Goal: Information Seeking & Learning: Compare options

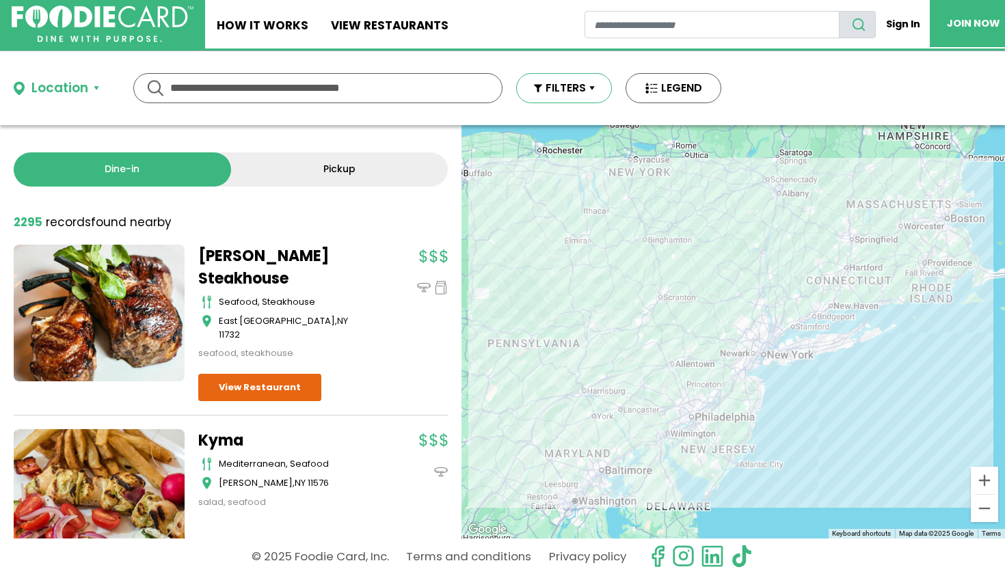
click at [574, 89] on button "FILTERS" at bounding box center [564, 88] width 96 height 30
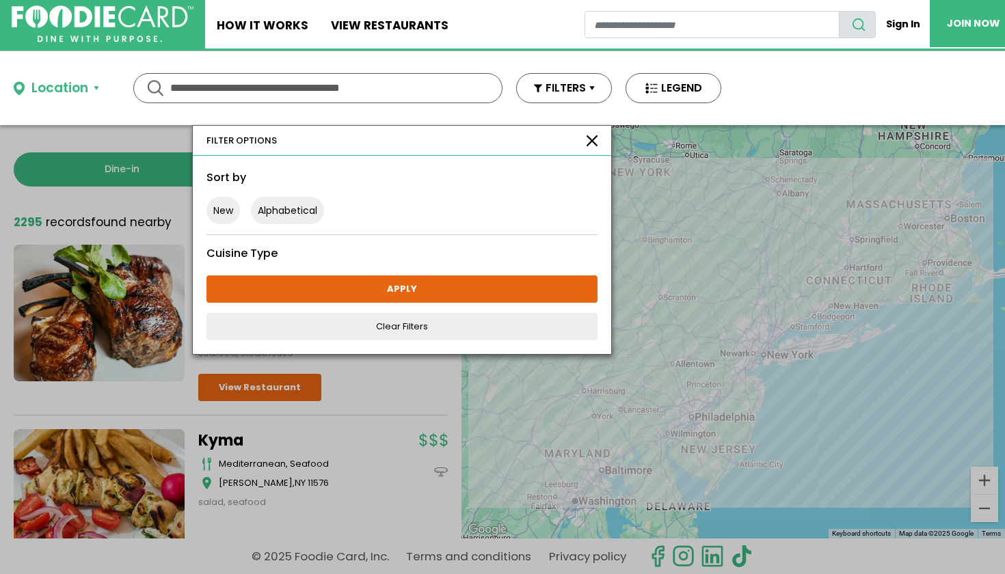
click at [587, 131] on div "FILTER OPTIONS" at bounding box center [402, 141] width 418 height 31
click at [592, 135] on button "button" at bounding box center [592, 140] width 11 height 11
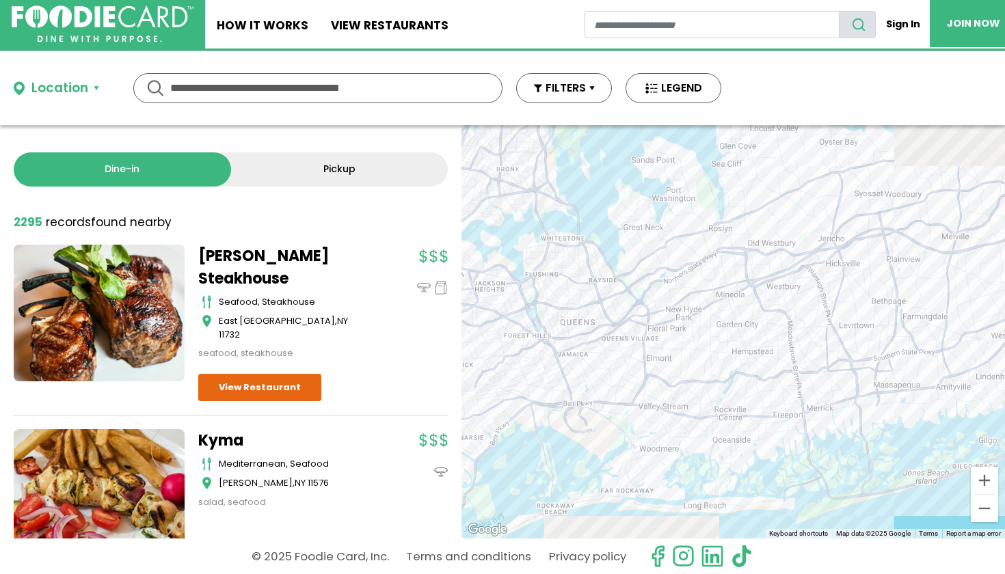
drag, startPoint x: 929, startPoint y: 317, endPoint x: 401, endPoint y: 268, distance: 530.0
click at [401, 269] on div "Dine-in Pickup 131 results for: [GEOGRAPHIC_DATA] [DEMOGRAPHIC_DATA] seafood am…" at bounding box center [502, 332] width 1005 height 414
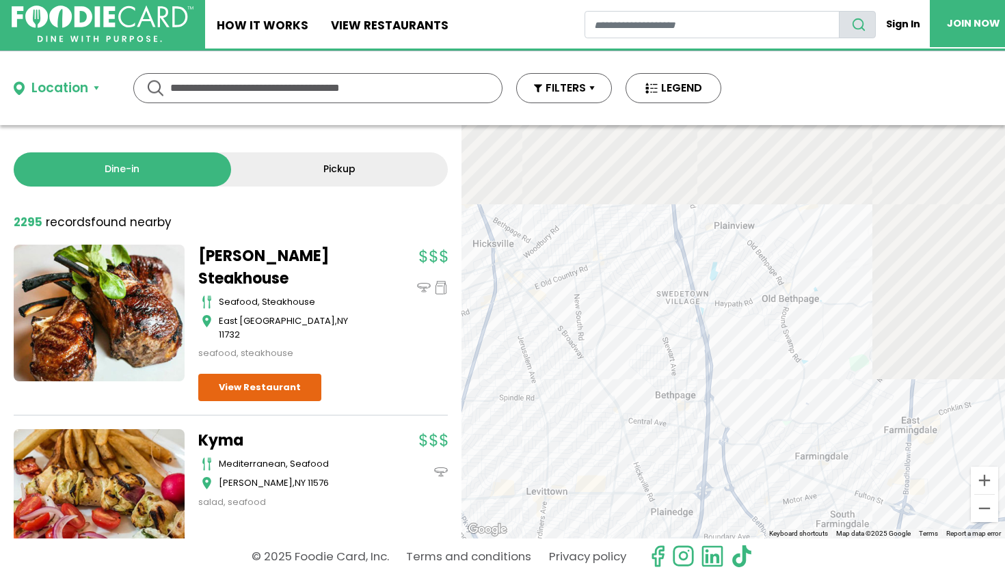
drag, startPoint x: 790, startPoint y: 255, endPoint x: 482, endPoint y: 507, distance: 398.4
click at [482, 507] on div at bounding box center [734, 332] width 544 height 414
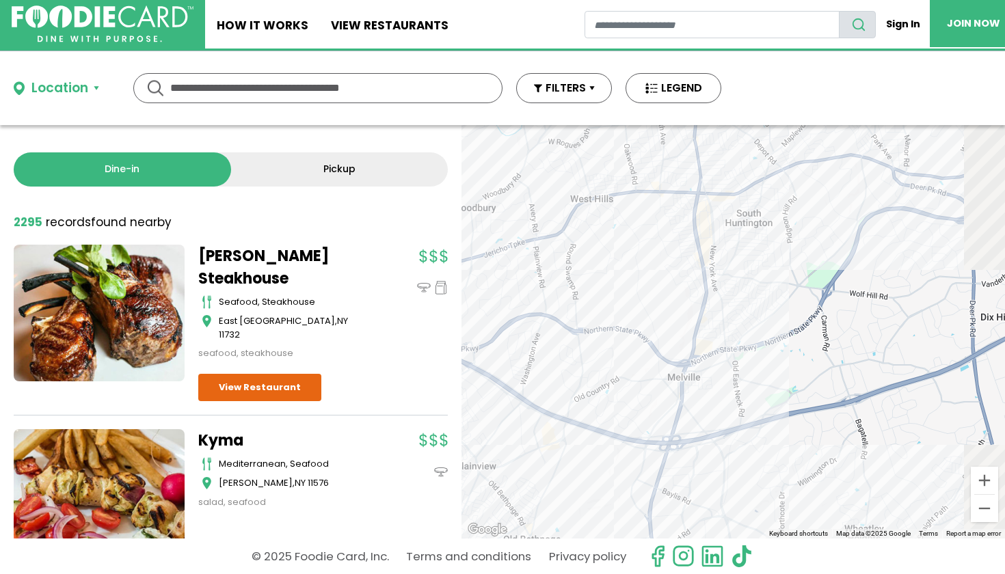
drag, startPoint x: 877, startPoint y: 272, endPoint x: 706, endPoint y: 427, distance: 230.4
click at [707, 427] on div at bounding box center [734, 332] width 544 height 414
click at [691, 407] on div at bounding box center [734, 332] width 544 height 414
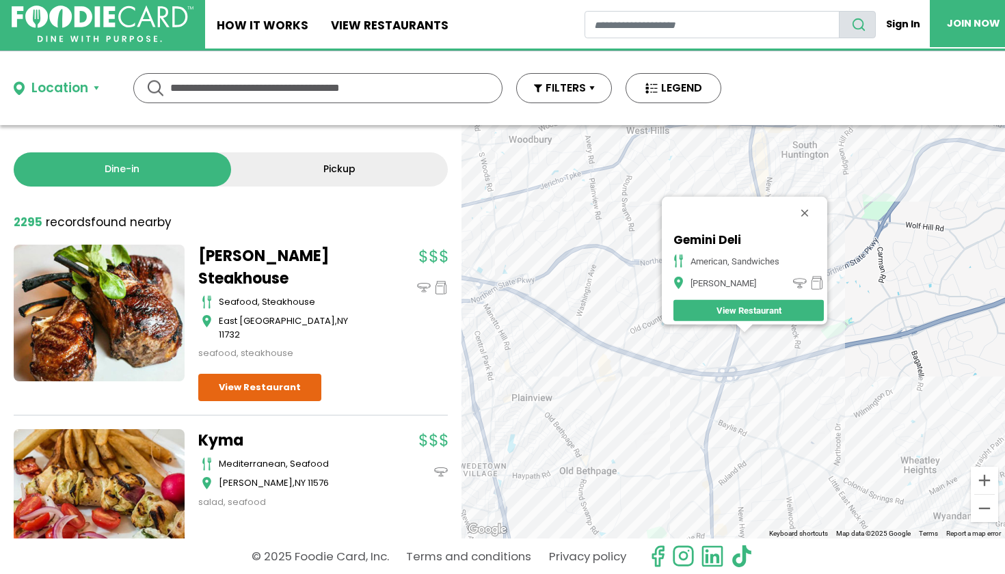
click at [890, 238] on div "Gemini Deli american, sandwiches Melville View Restaurant" at bounding box center [734, 332] width 544 height 414
click at [811, 204] on button "Close" at bounding box center [804, 212] width 33 height 33
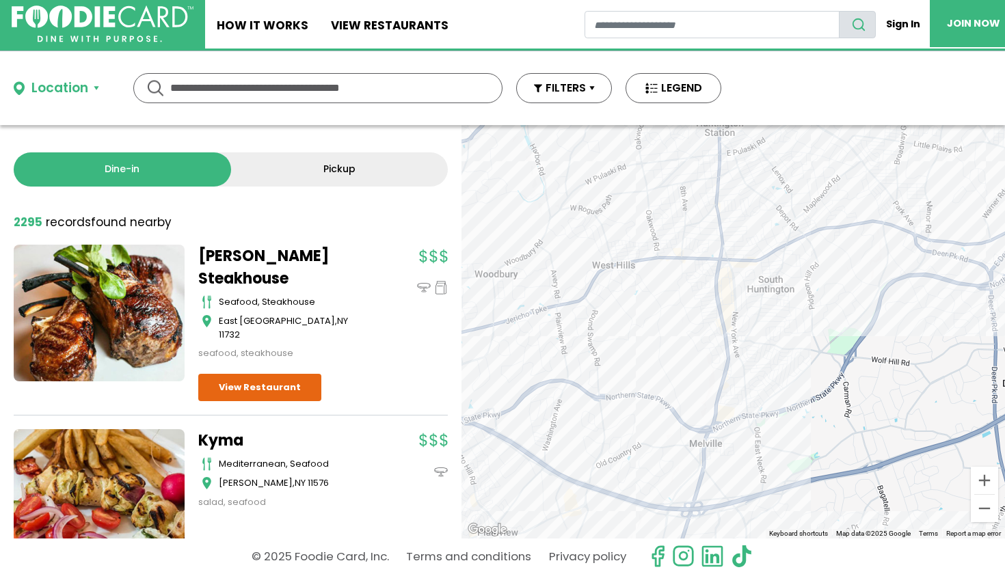
drag, startPoint x: 878, startPoint y: 209, endPoint x: 821, endPoint y: 361, distance: 162.0
click at [821, 361] on div at bounding box center [734, 332] width 544 height 414
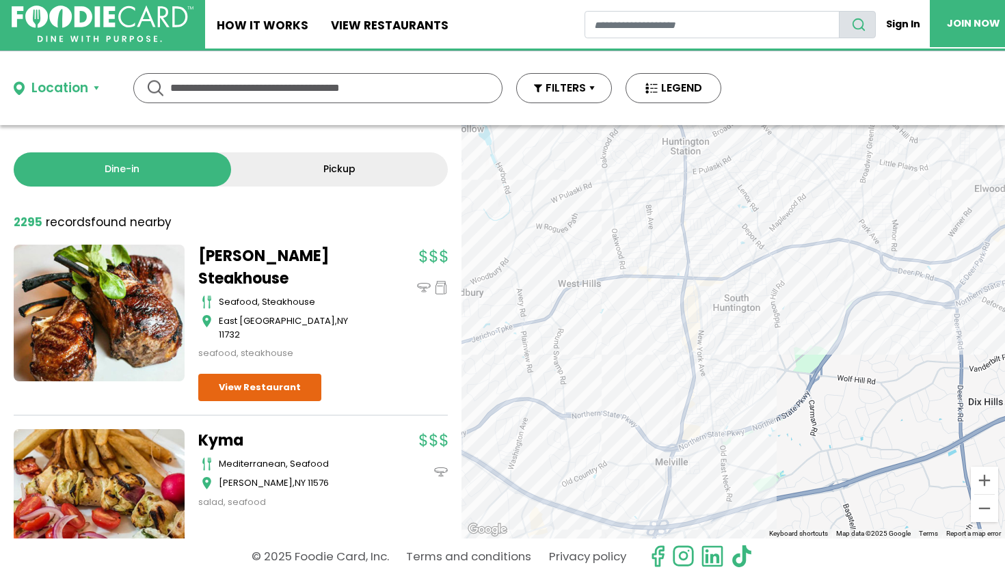
click at [740, 292] on div at bounding box center [734, 332] width 544 height 414
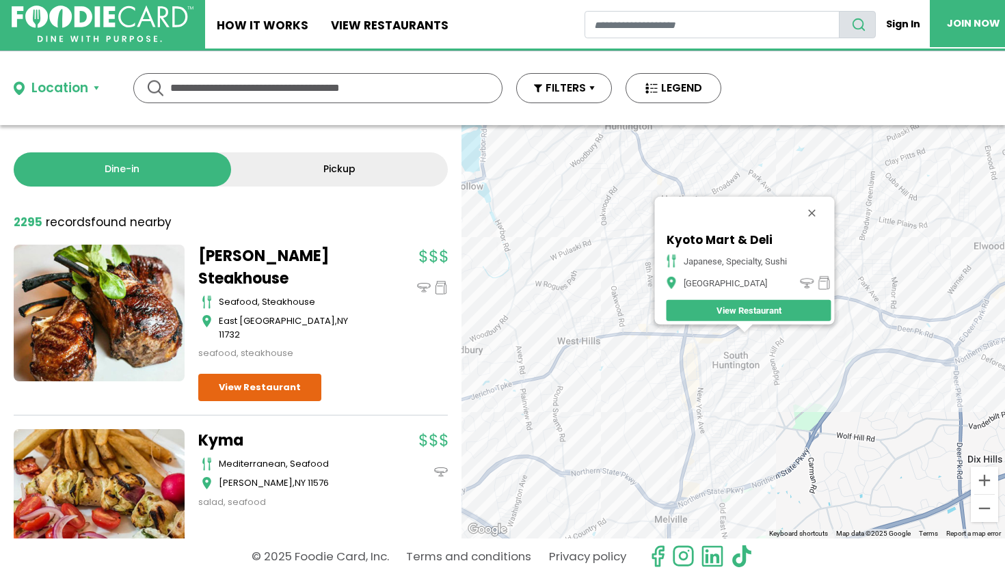
click at [836, 399] on div "Kyoto Mart & Deli japanese, specialty, sushi [GEOGRAPHIC_DATA] View Restaurant" at bounding box center [734, 332] width 544 height 414
click at [820, 206] on button "Close" at bounding box center [811, 212] width 33 height 33
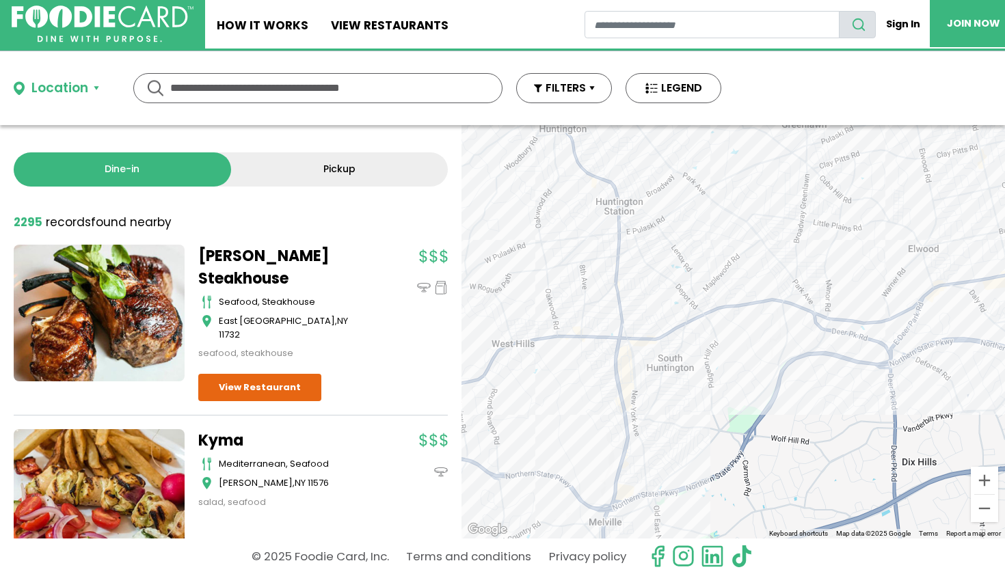
drag, startPoint x: 921, startPoint y: 277, endPoint x: 691, endPoint y: 280, distance: 229.8
click at [692, 278] on div at bounding box center [734, 332] width 544 height 414
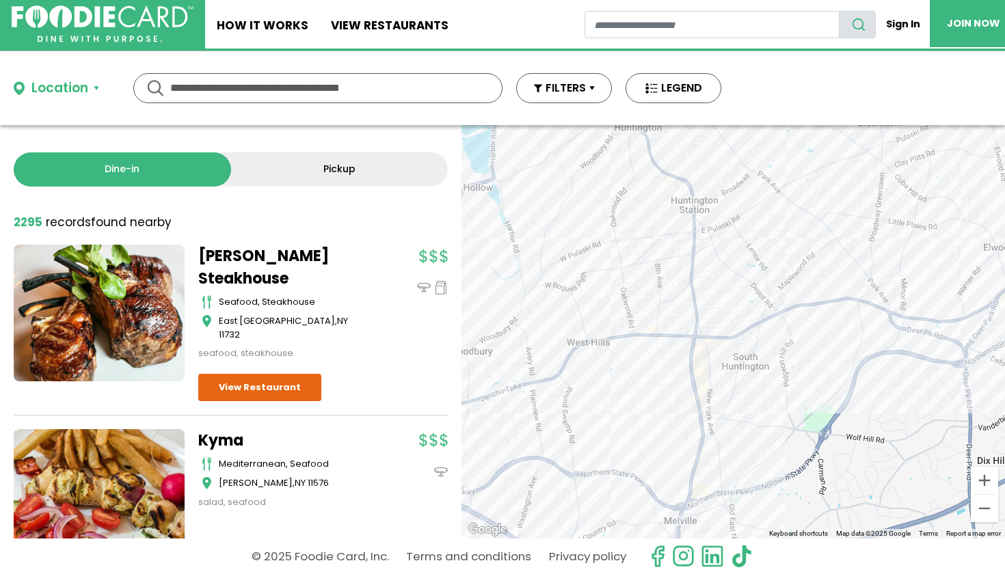
drag, startPoint x: 552, startPoint y: 299, endPoint x: 875, endPoint y: 274, distance: 323.6
click at [875, 274] on div at bounding box center [734, 332] width 544 height 414
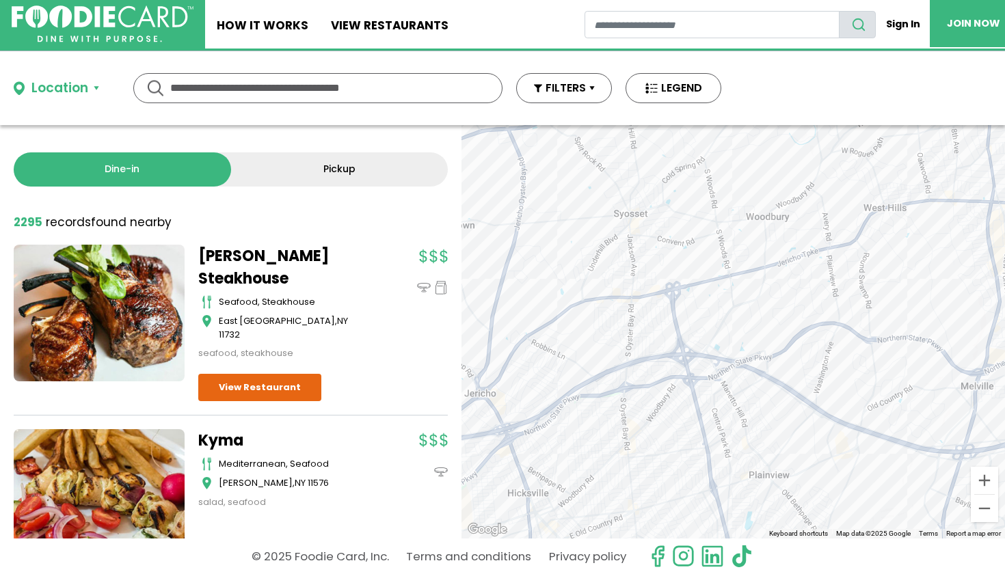
drag, startPoint x: 762, startPoint y: 291, endPoint x: 946, endPoint y: 152, distance: 229.5
click at [952, 153] on div at bounding box center [734, 332] width 544 height 414
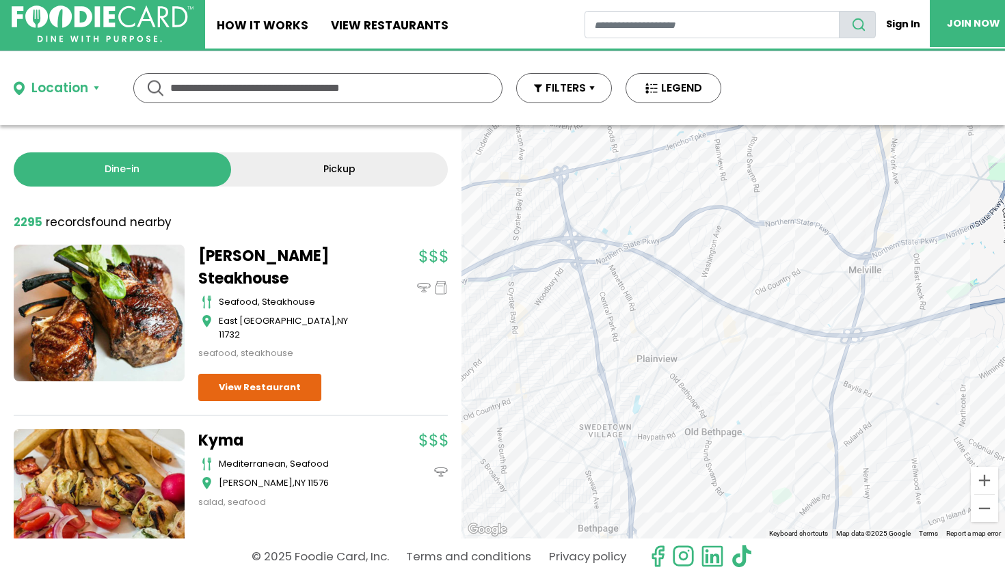
drag, startPoint x: 766, startPoint y: 287, endPoint x: 680, endPoint y: 220, distance: 109.1
click at [681, 221] on div at bounding box center [734, 332] width 544 height 414
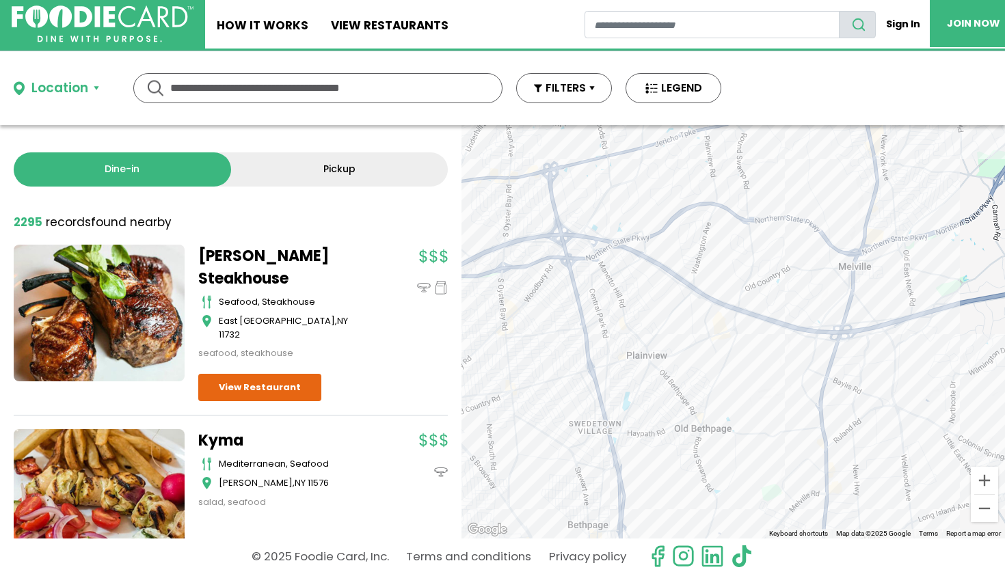
click at [712, 436] on div at bounding box center [734, 332] width 544 height 414
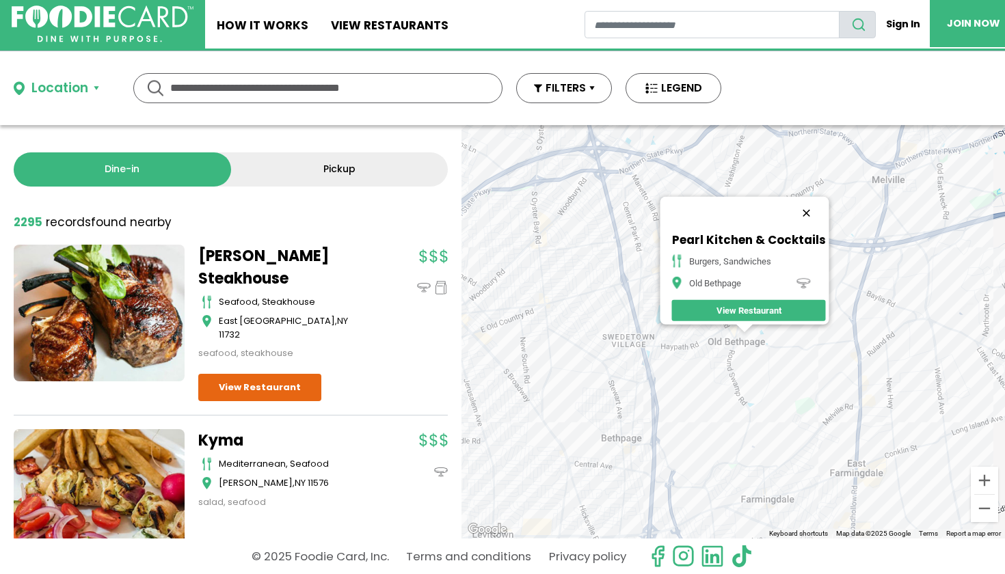
click at [813, 198] on button "Close" at bounding box center [806, 212] width 33 height 33
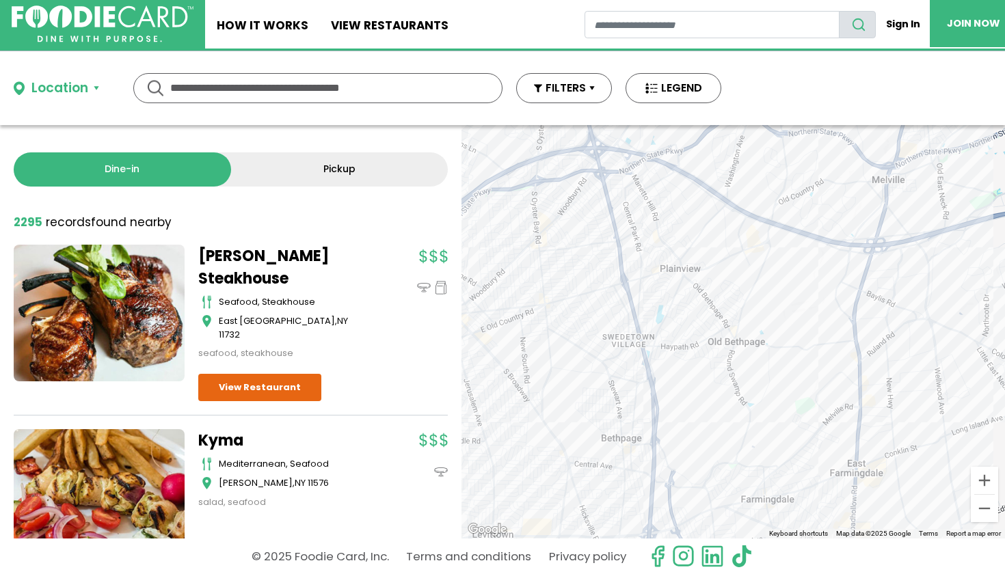
click at [770, 240] on div at bounding box center [734, 332] width 544 height 414
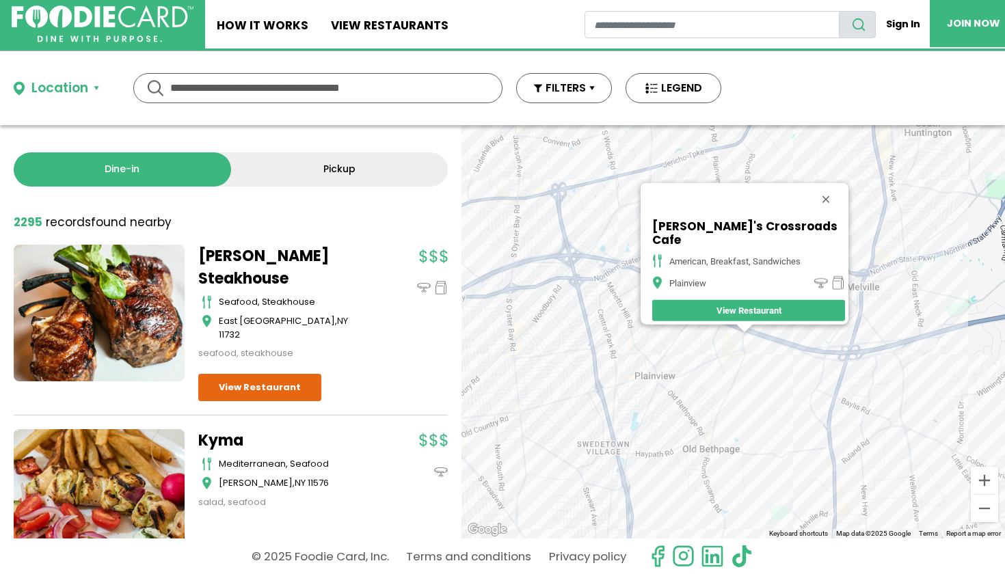
click at [731, 375] on div "[PERSON_NAME]'s Crossroads Cafe American, Breakfast, Sandwiches Plainview View …" at bounding box center [734, 332] width 544 height 414
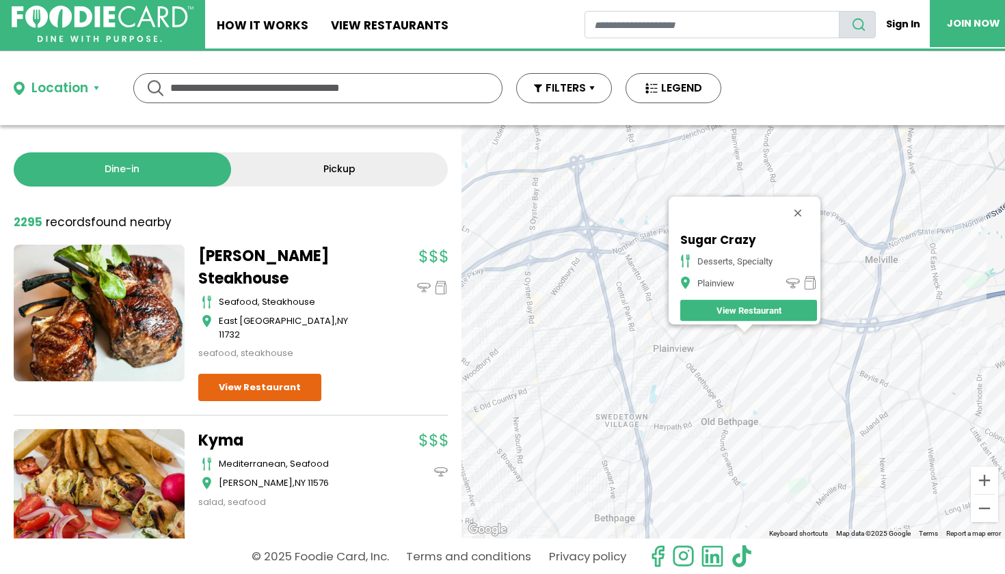
click at [696, 366] on div "Sugar Crazy desserts, specialty Plainview View Restaurant" at bounding box center [734, 332] width 544 height 414
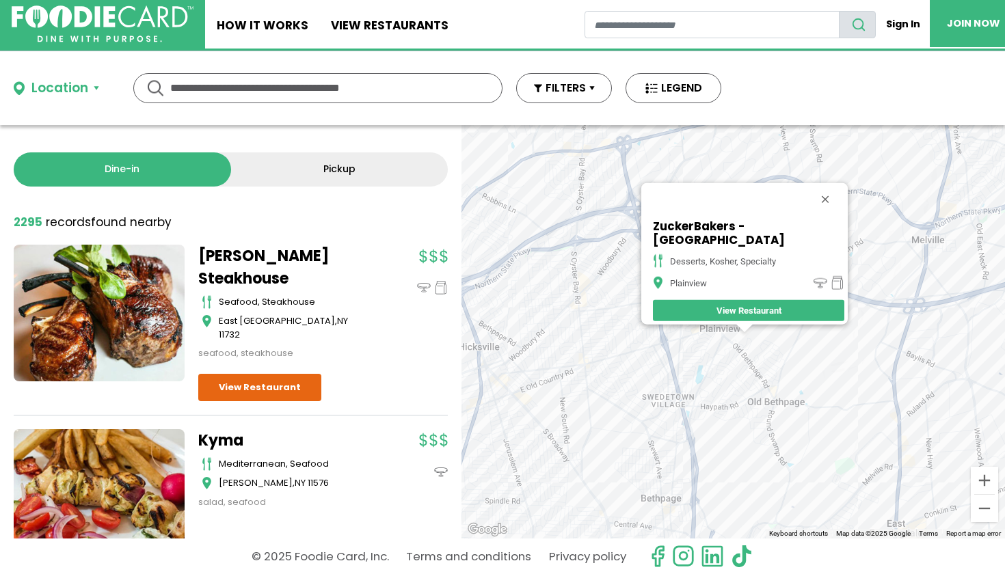
click at [729, 332] on div "ZuckerBakers - Plainview desserts, [GEOGRAPHIC_DATA], specialty [GEOGRAPHIC_DAT…" at bounding box center [734, 332] width 544 height 414
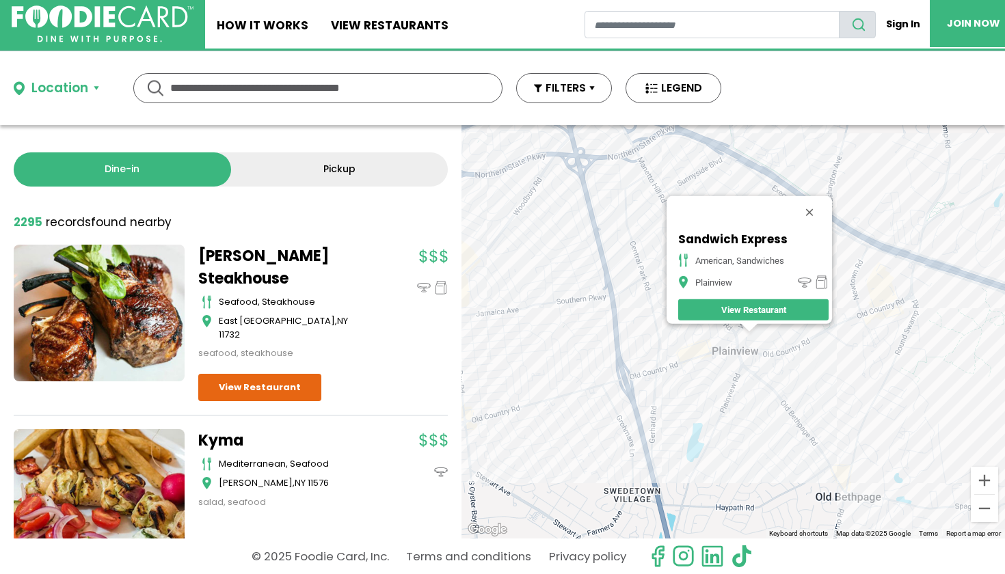
click at [724, 359] on div "Sandwich Express american, sandwiches Plainview View Restaurant" at bounding box center [734, 332] width 544 height 414
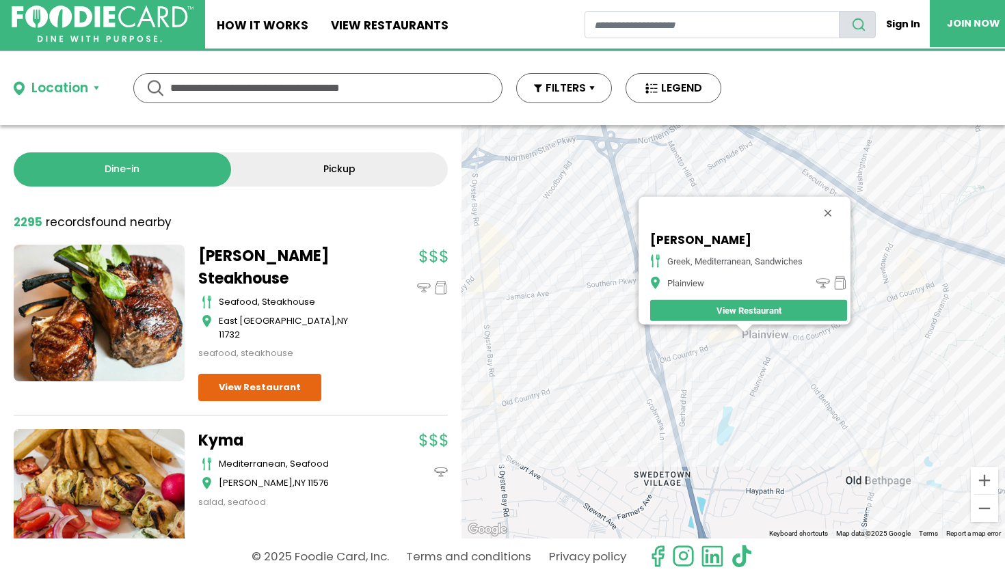
click at [740, 345] on div "Yiasou Yeeros Greek, [GEOGRAPHIC_DATA], Sandwiches Plainview View Restaurant" at bounding box center [734, 332] width 544 height 414
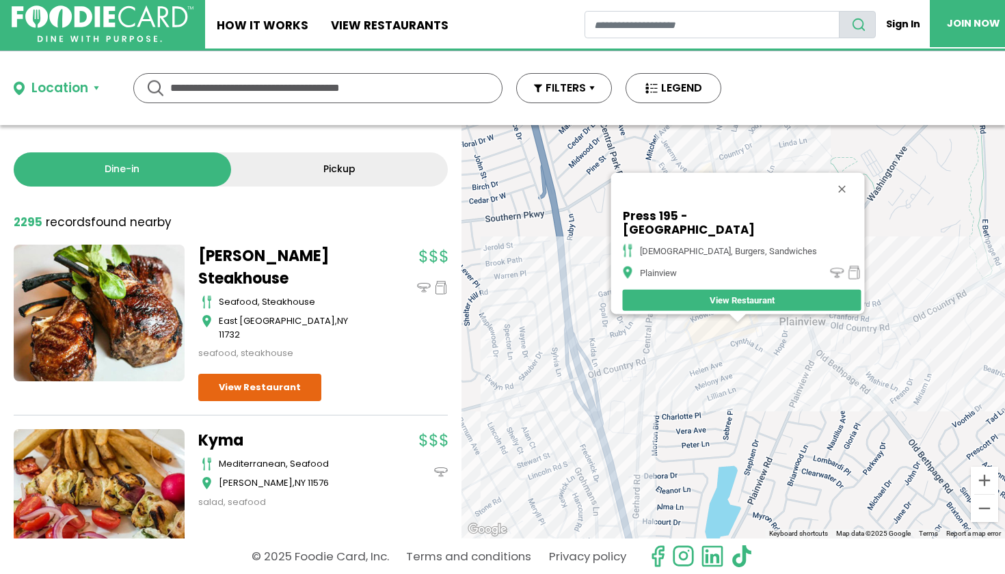
click at [714, 352] on div "Press 195 - Plainview american, burgers, sandwiches [GEOGRAPHIC_DATA] View Rest…" at bounding box center [734, 332] width 544 height 414
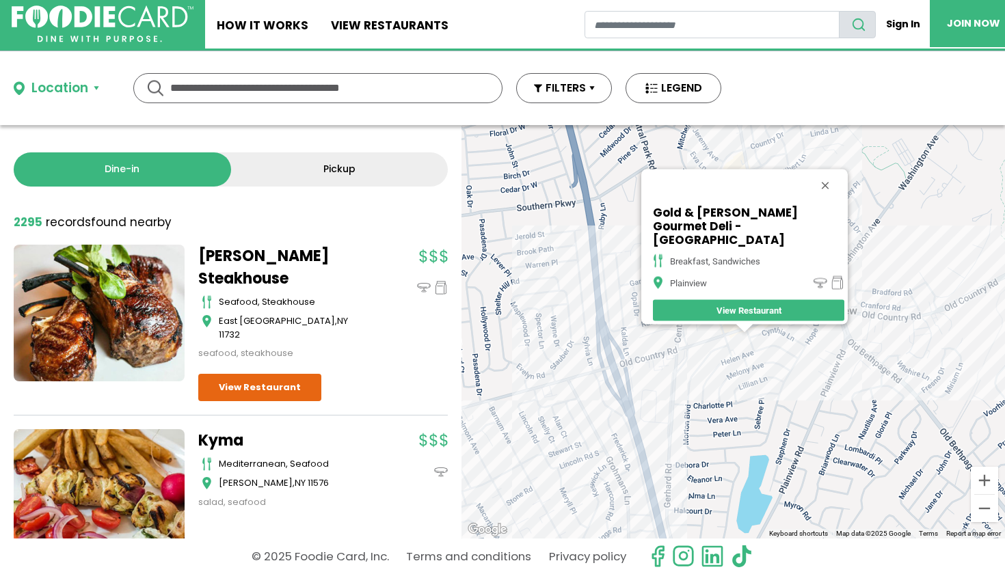
click at [749, 332] on div at bounding box center [744, 329] width 17 height 8
click at [749, 333] on div "Gold & [PERSON_NAME] Gourmet Deli - [GEOGRAPHIC_DATA] breakfast, sandwiches [GE…" at bounding box center [734, 332] width 544 height 414
click at [749, 330] on div at bounding box center [744, 329] width 17 height 8
click at [749, 332] on div at bounding box center [744, 329] width 17 height 8
click at [833, 189] on button "Close" at bounding box center [825, 185] width 33 height 33
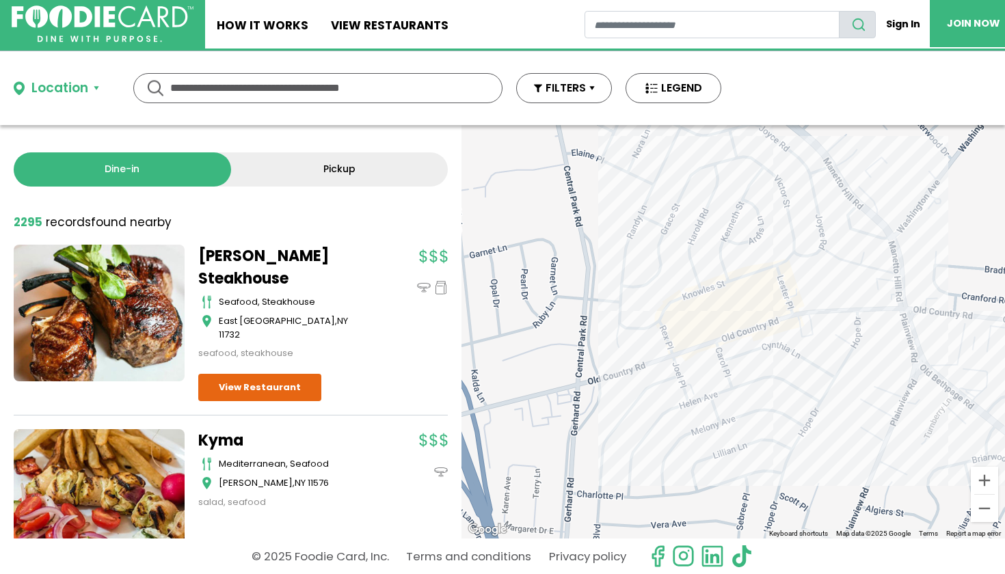
click at [706, 347] on div at bounding box center [734, 332] width 544 height 414
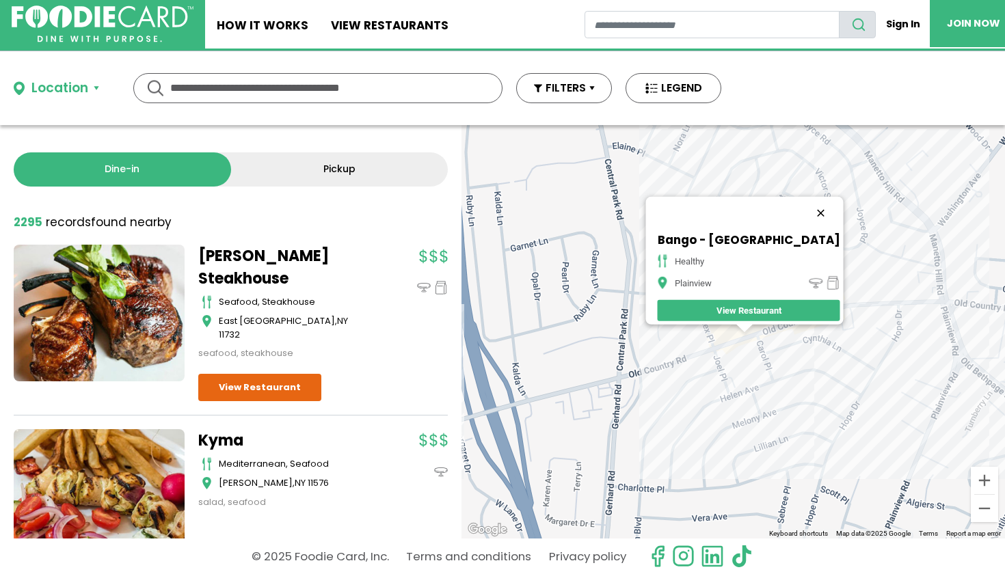
click at [804, 207] on button "Close" at bounding box center [820, 212] width 33 height 33
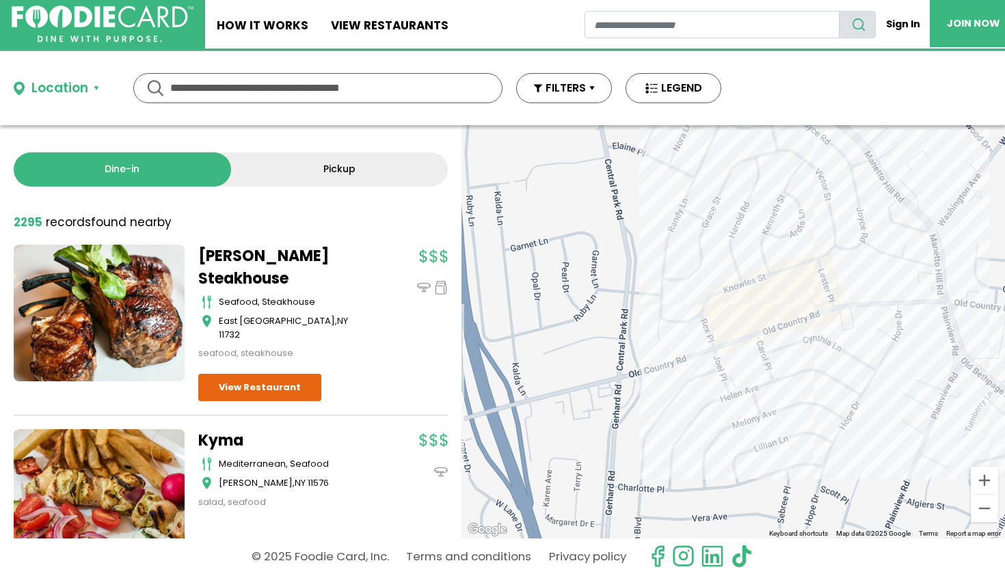
click at [961, 239] on div at bounding box center [734, 332] width 544 height 414
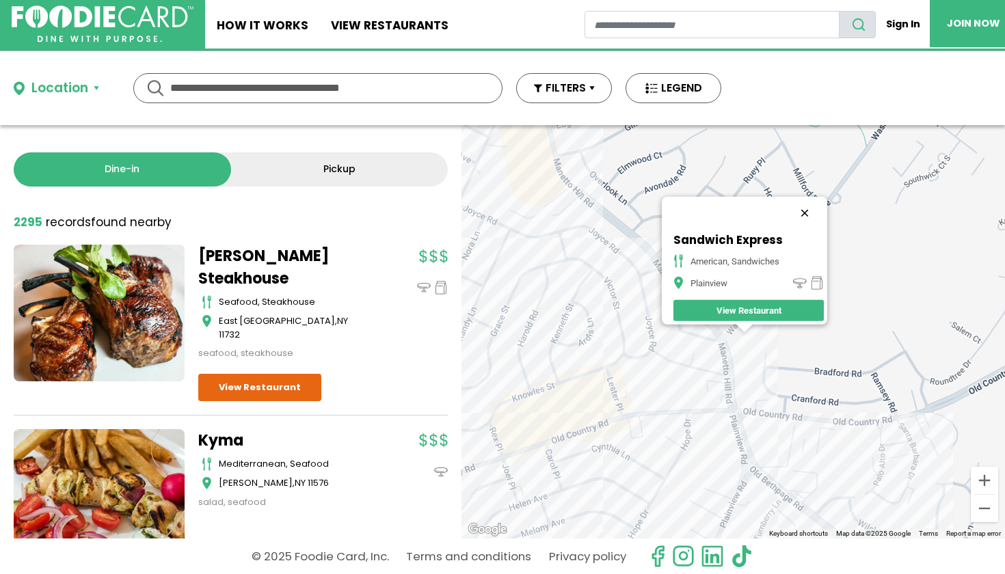
click at [810, 209] on button "Close" at bounding box center [804, 212] width 33 height 33
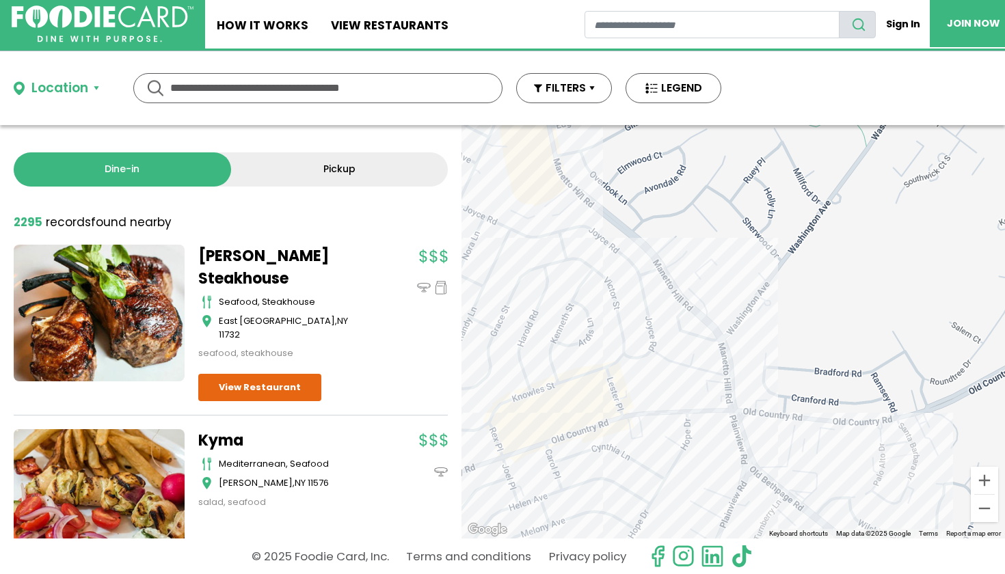
click at [573, 186] on div at bounding box center [734, 332] width 544 height 414
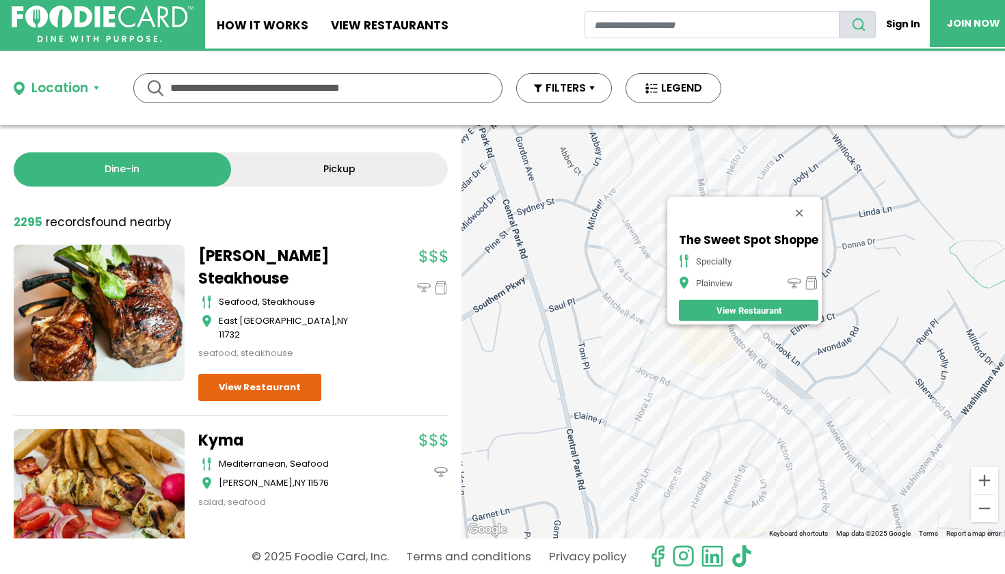
click at [799, 205] on button "Close" at bounding box center [799, 212] width 33 height 33
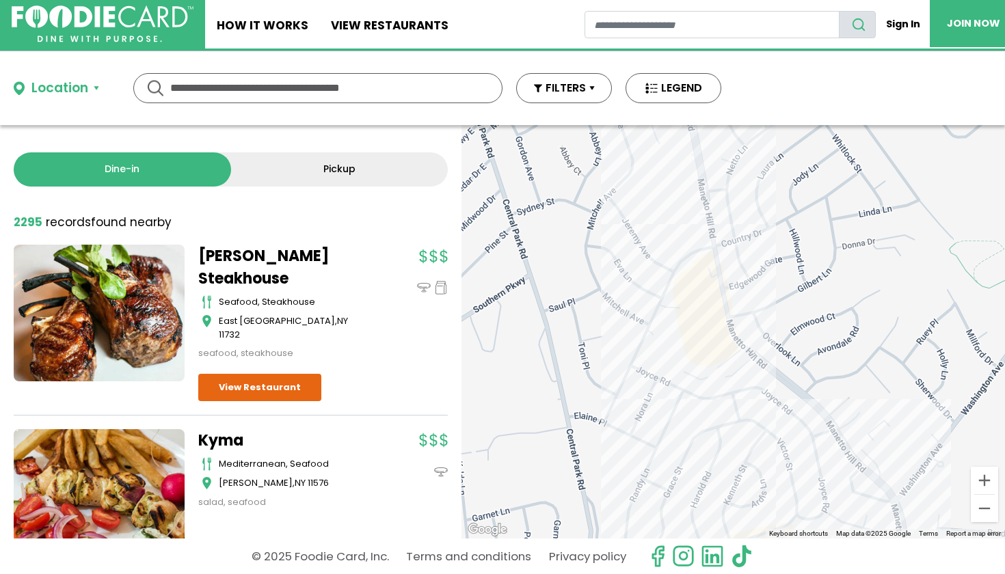
click at [745, 331] on div at bounding box center [734, 332] width 544 height 414
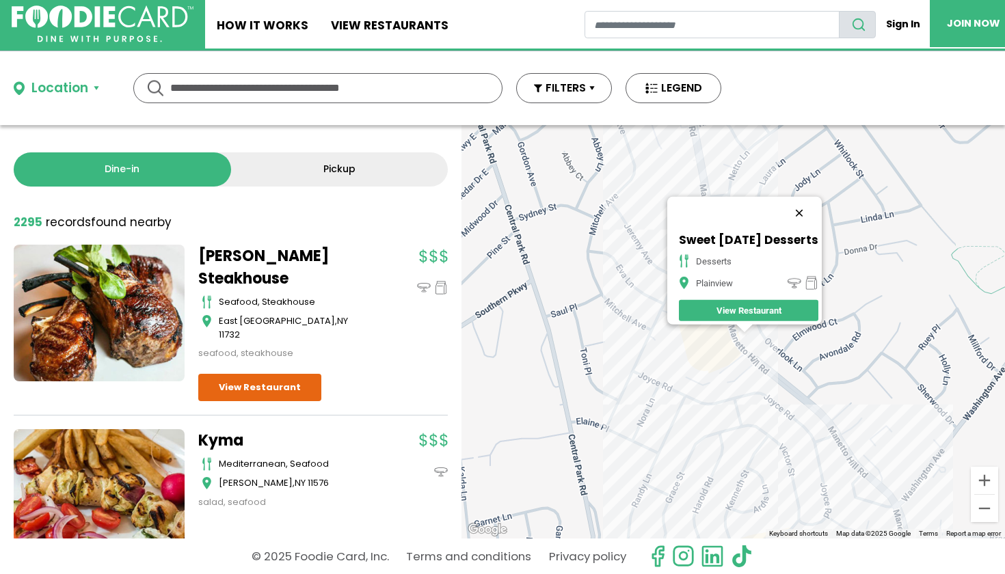
click at [801, 210] on button "Close" at bounding box center [799, 212] width 33 height 33
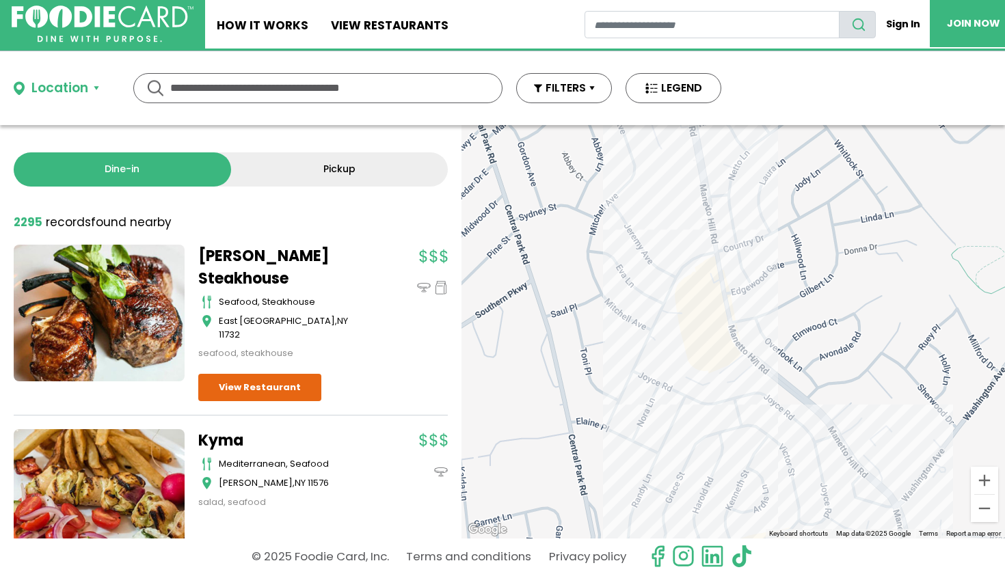
click at [701, 232] on div at bounding box center [734, 332] width 544 height 414
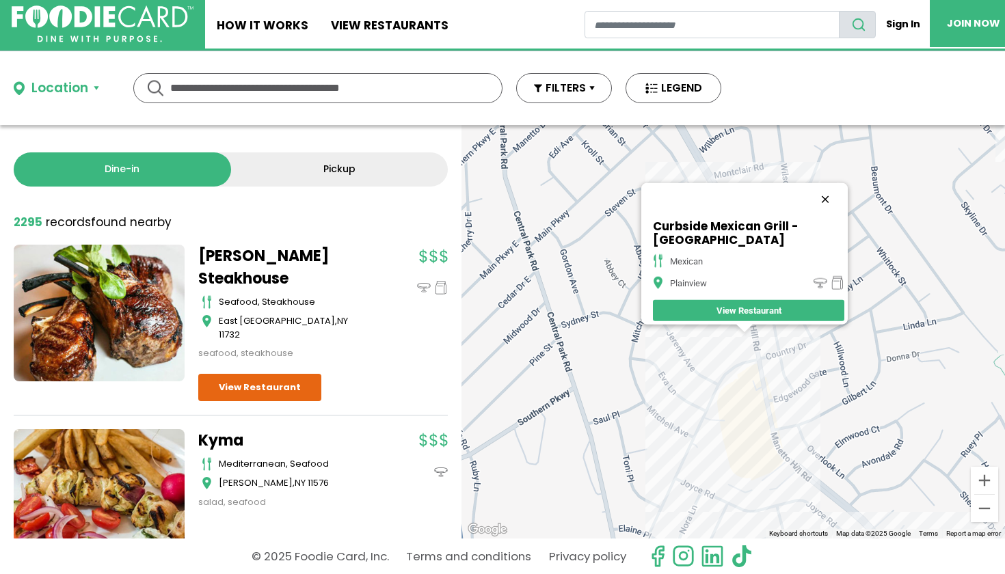
click at [834, 192] on button "Close" at bounding box center [825, 199] width 33 height 33
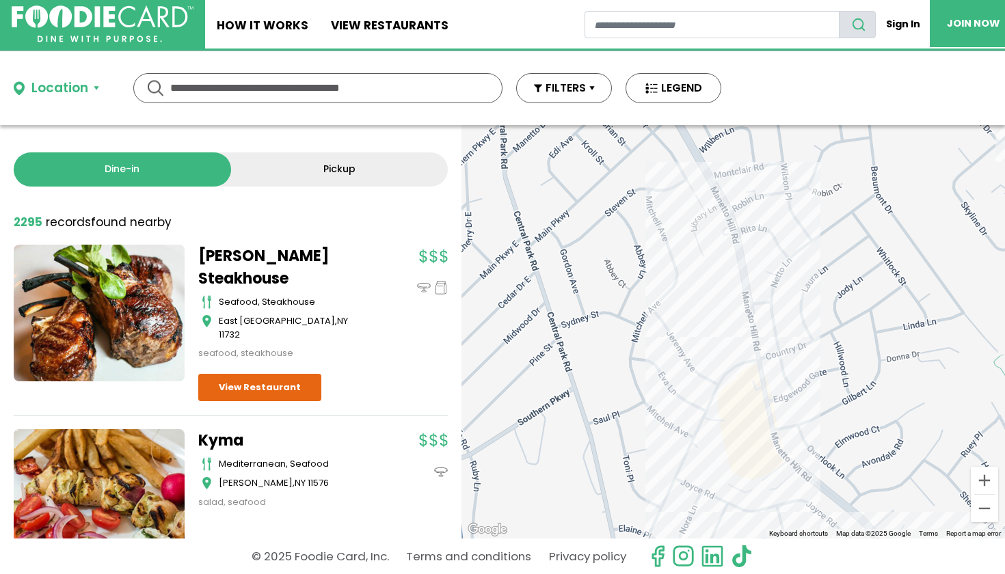
click at [730, 276] on div at bounding box center [734, 332] width 544 height 414
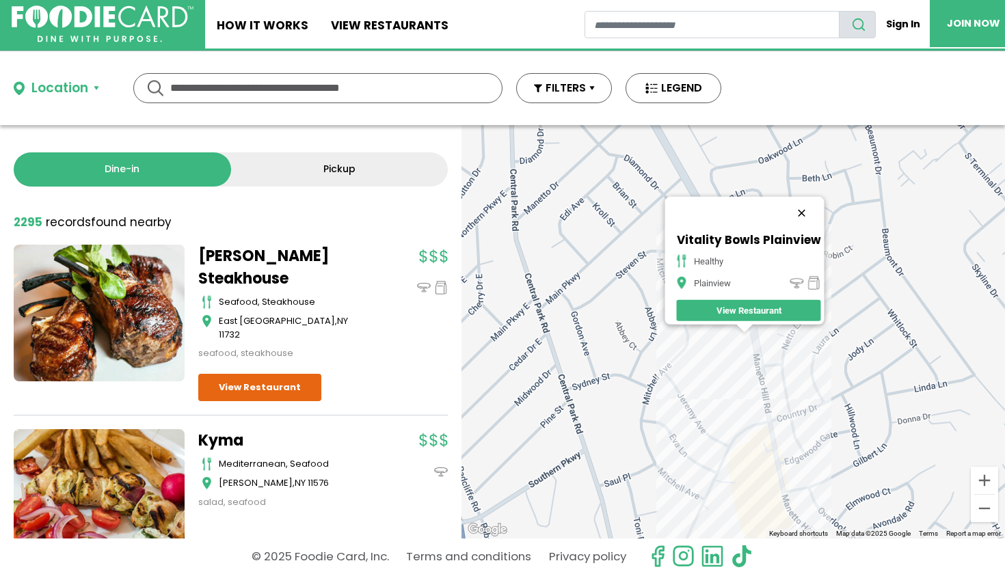
click at [805, 202] on button "Close" at bounding box center [801, 212] width 33 height 33
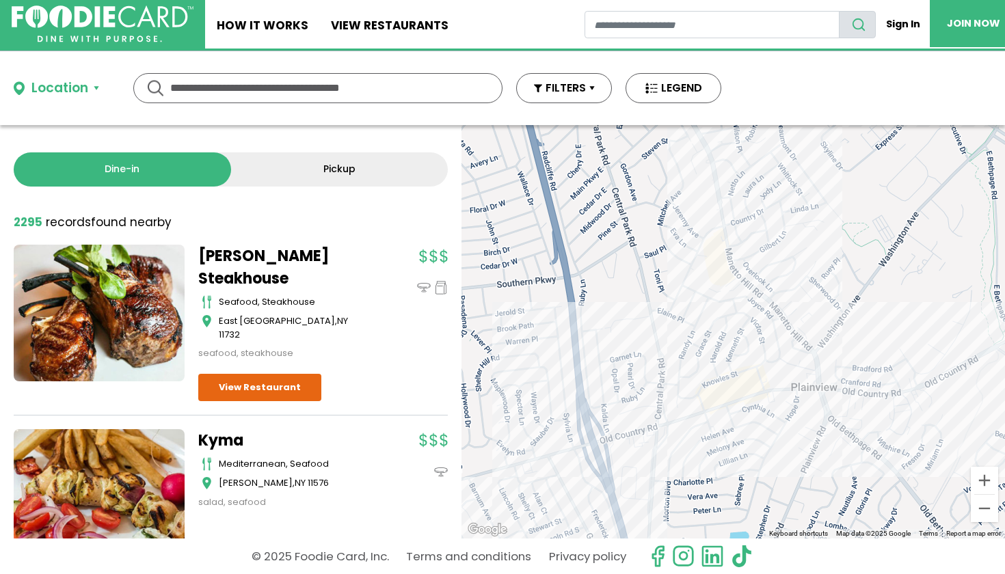
drag, startPoint x: 808, startPoint y: 441, endPoint x: 728, endPoint y: 304, distance: 159.0
click at [728, 304] on div at bounding box center [734, 332] width 544 height 414
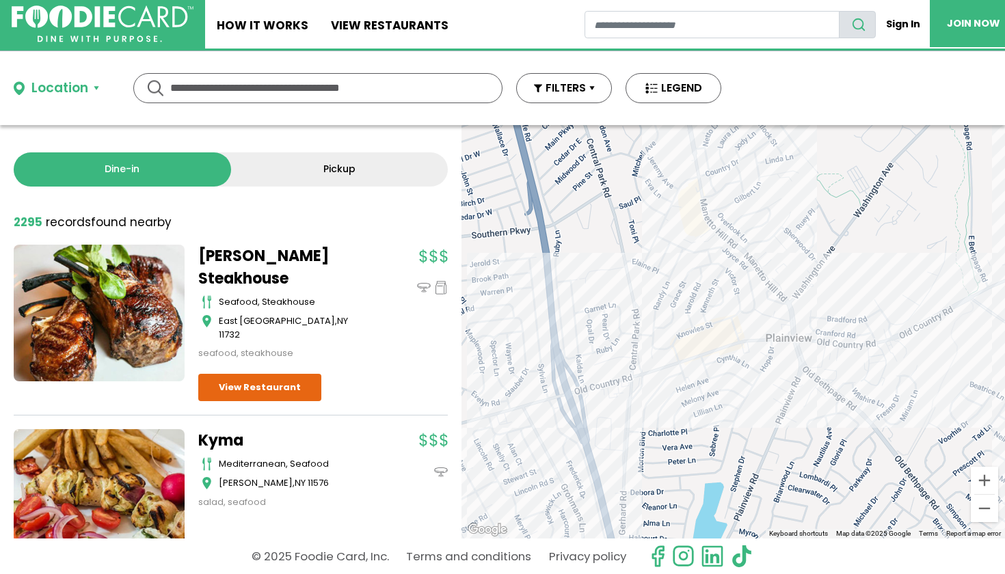
click at [856, 360] on div at bounding box center [734, 332] width 544 height 414
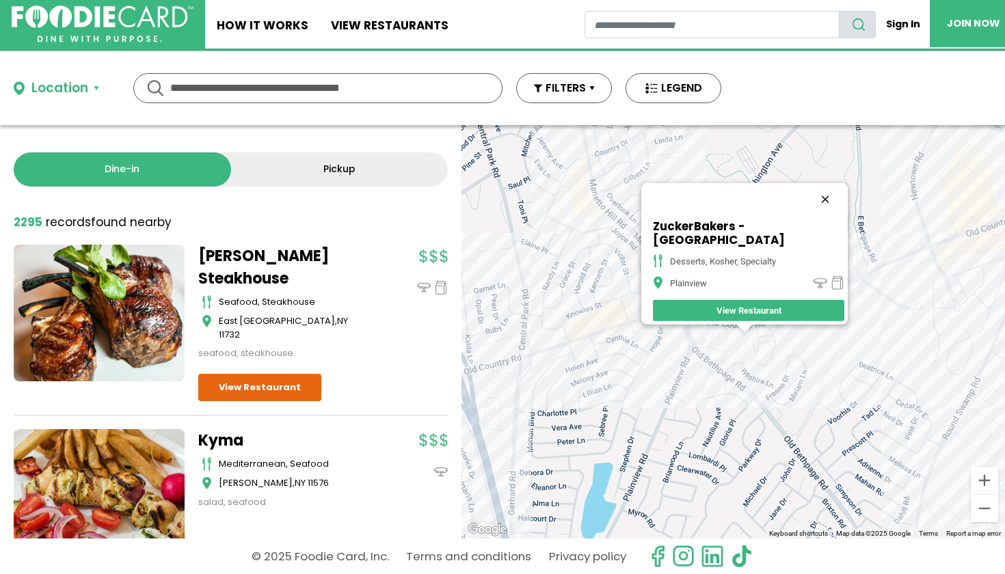
click at [820, 207] on button "Close" at bounding box center [825, 199] width 33 height 33
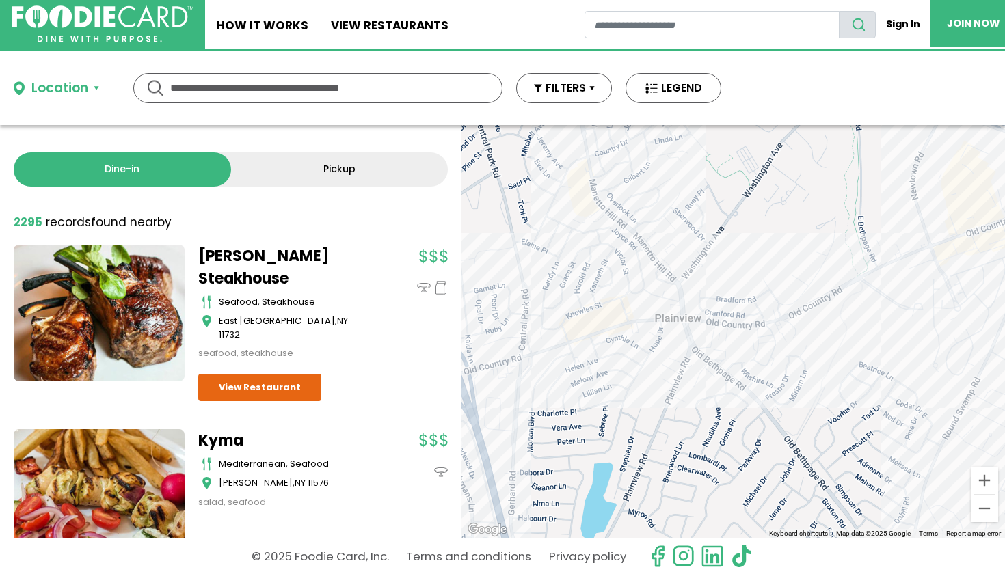
click at [926, 263] on div at bounding box center [734, 332] width 544 height 414
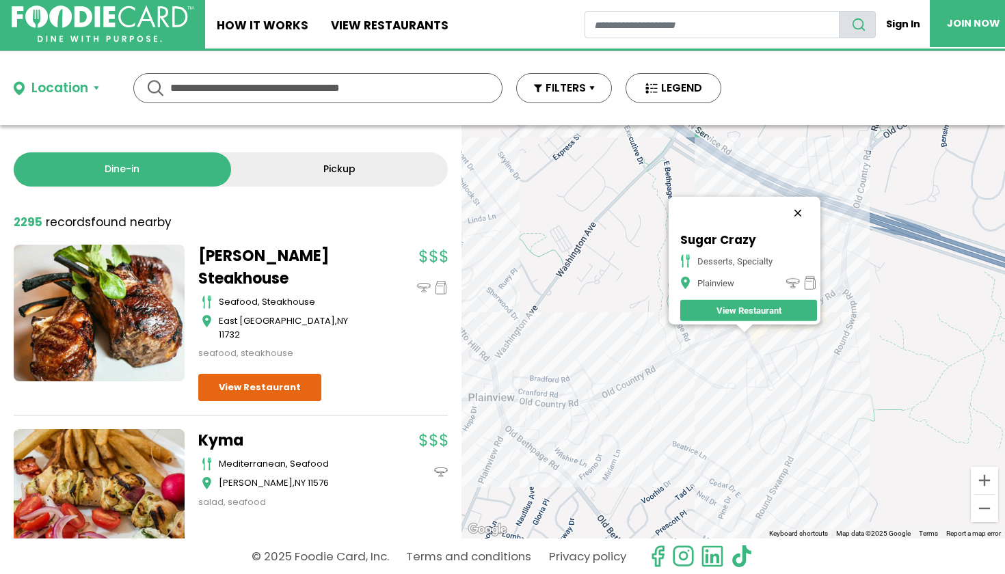
click at [800, 205] on button "Close" at bounding box center [797, 212] width 33 height 33
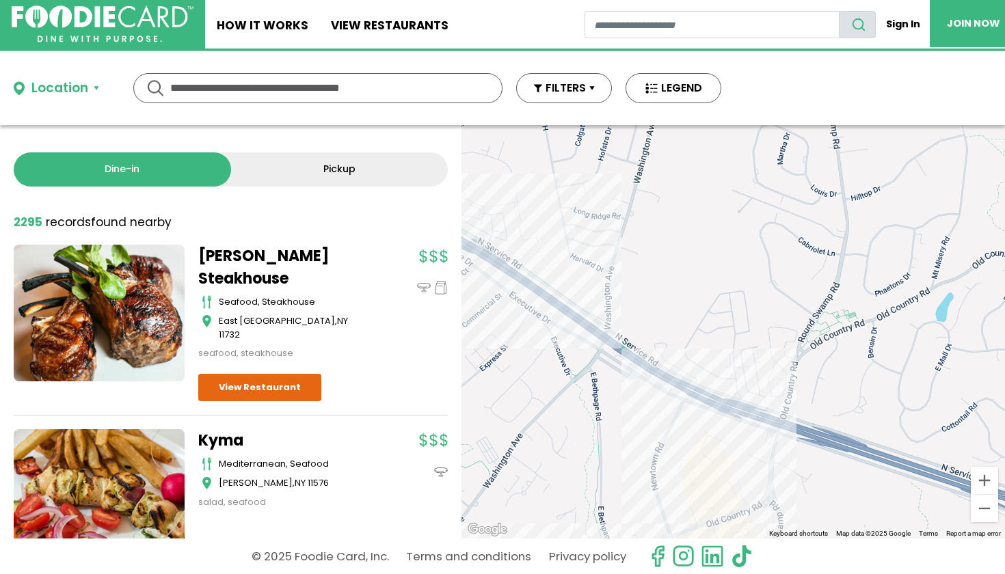
drag, startPoint x: 805, startPoint y: 247, endPoint x: 730, endPoint y: 459, distance: 224.7
click at [731, 459] on div at bounding box center [734, 332] width 544 height 414
click at [738, 442] on div at bounding box center [734, 332] width 544 height 414
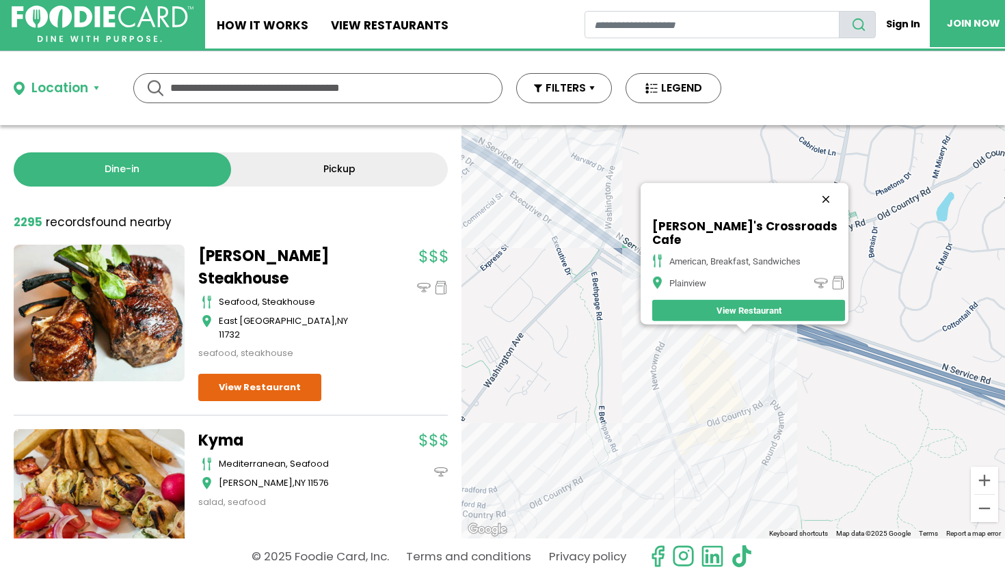
click at [834, 201] on button "Close" at bounding box center [826, 199] width 33 height 33
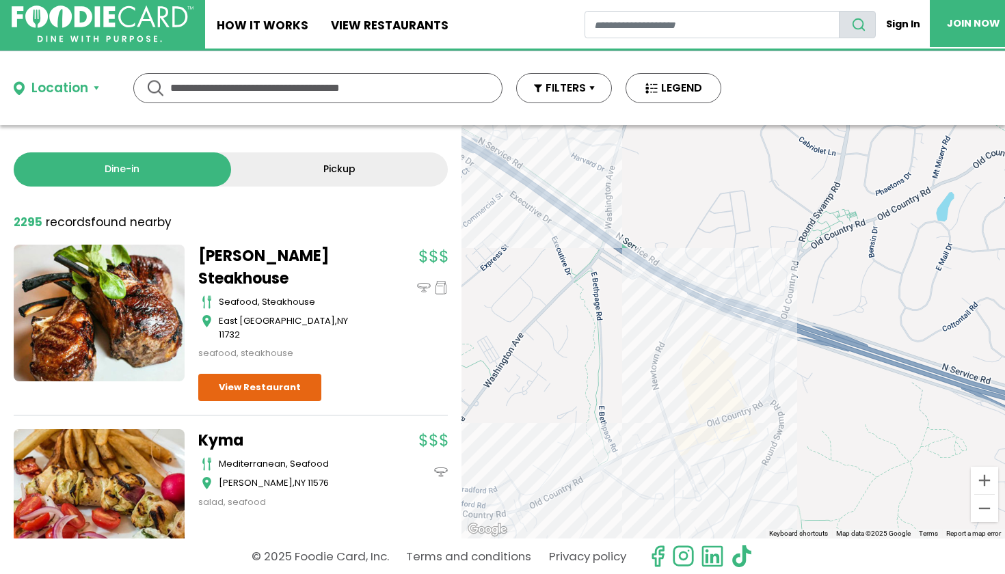
click at [535, 235] on div at bounding box center [734, 332] width 544 height 414
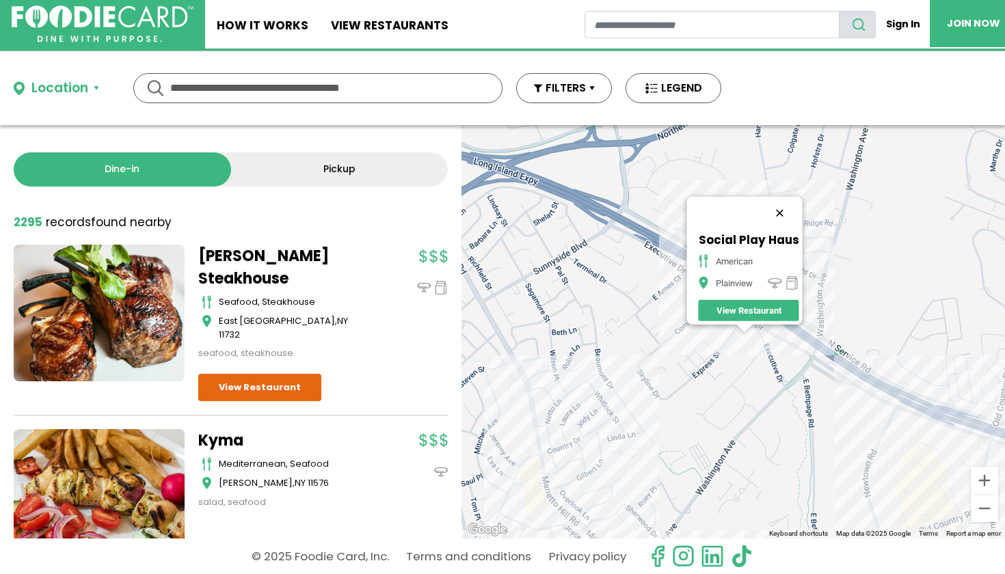
click at [790, 207] on button "Close" at bounding box center [779, 212] width 33 height 33
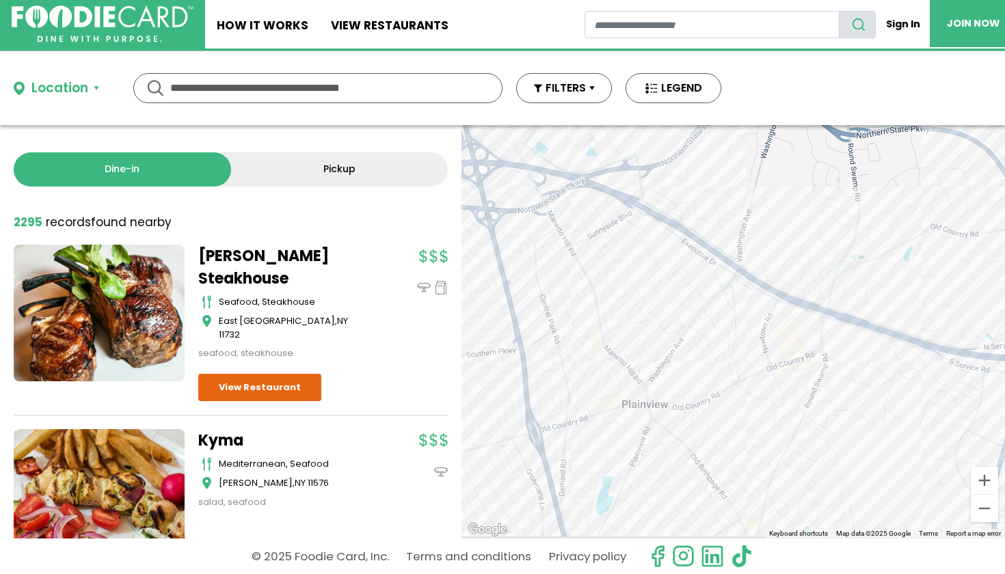
drag, startPoint x: 650, startPoint y: 414, endPoint x: 645, endPoint y: 254, distance: 160.1
click at [645, 260] on div at bounding box center [734, 332] width 544 height 414
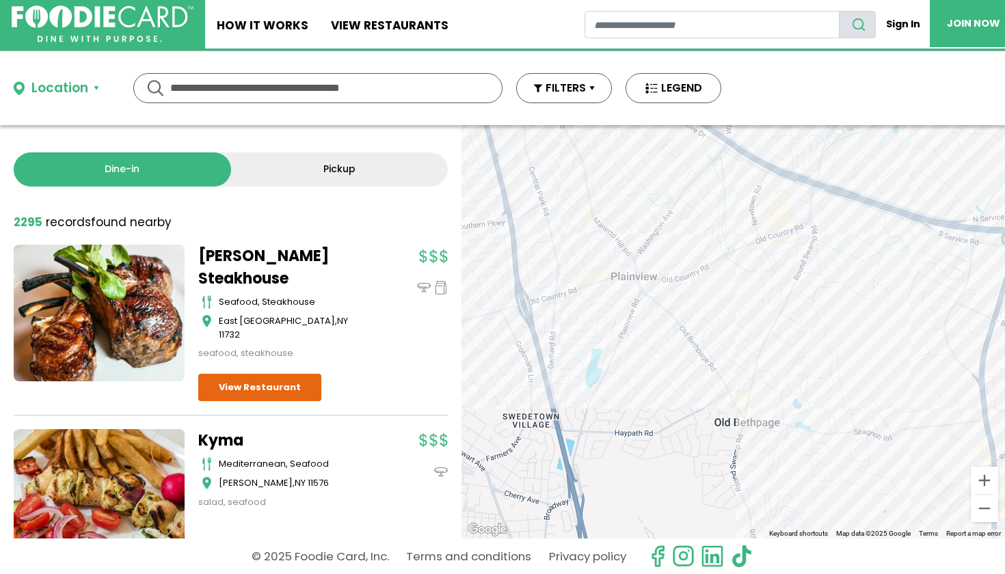
click at [751, 418] on div at bounding box center [734, 332] width 544 height 414
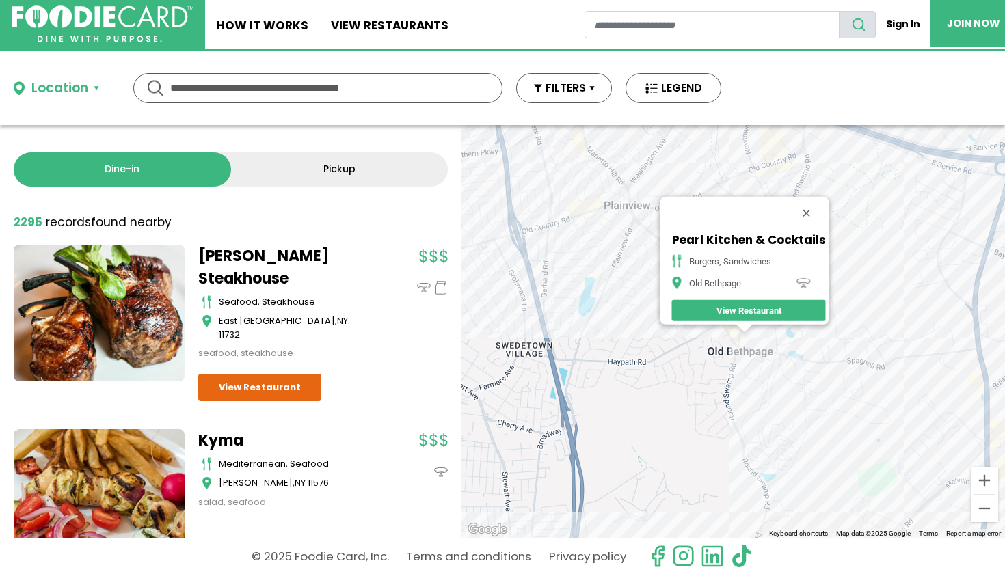
click at [503, 251] on div "Pearl Kitchen & Cocktails burgers, sandwiches Old Bethpage View Restaurant" at bounding box center [734, 332] width 544 height 414
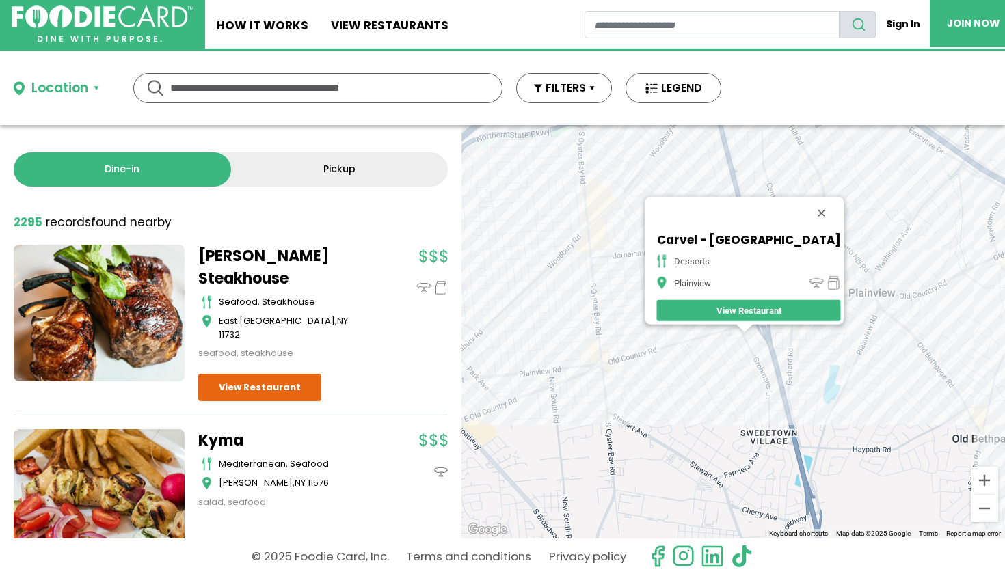
click at [675, 363] on div "Carvel - [GEOGRAPHIC_DATA] desserts [GEOGRAPHIC_DATA] View Restaurant" at bounding box center [734, 332] width 544 height 414
click at [686, 363] on div "Carvel - [GEOGRAPHIC_DATA] desserts [GEOGRAPHIC_DATA] View Restaurant" at bounding box center [734, 332] width 544 height 414
